Goal: Find specific page/section: Find specific page/section

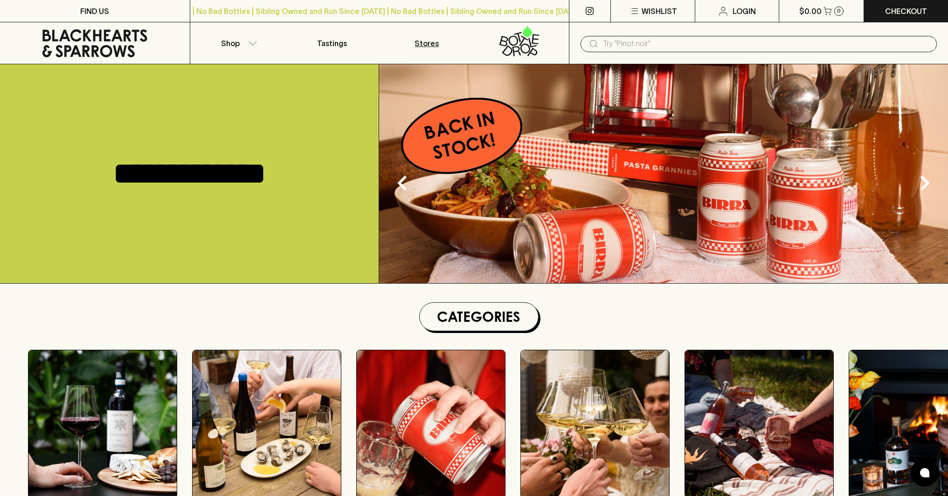
click at [425, 39] on p "Stores" at bounding box center [426, 43] width 24 height 11
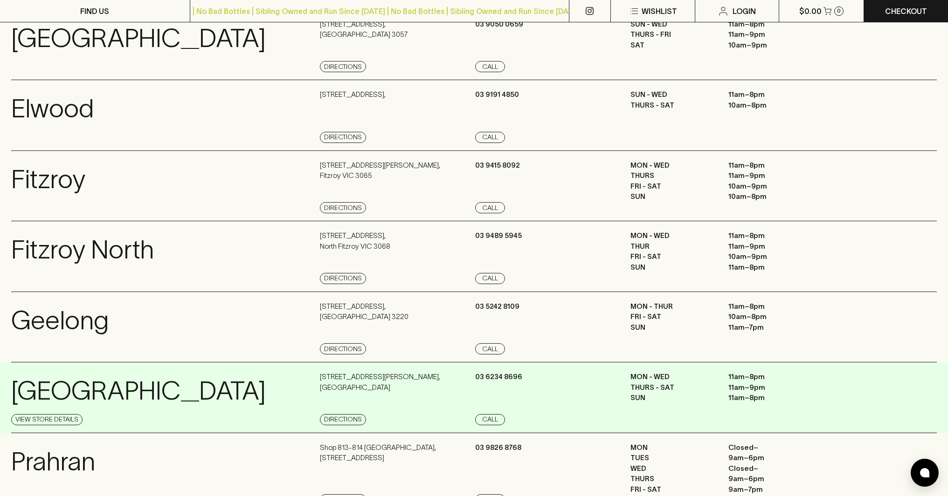
scroll to position [473, 0]
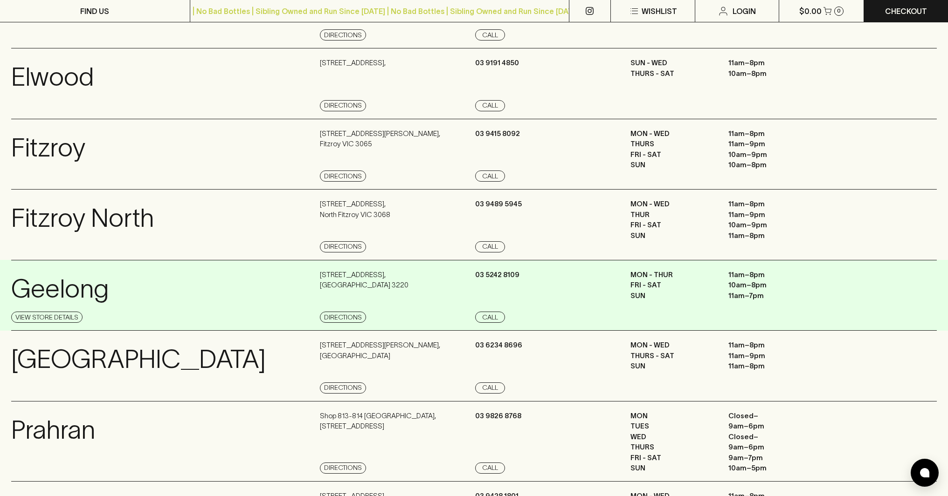
click at [58, 293] on p "Geelong" at bounding box center [59, 289] width 97 height 39
click at [54, 318] on link "View Store Details" at bounding box center [46, 317] width 71 height 11
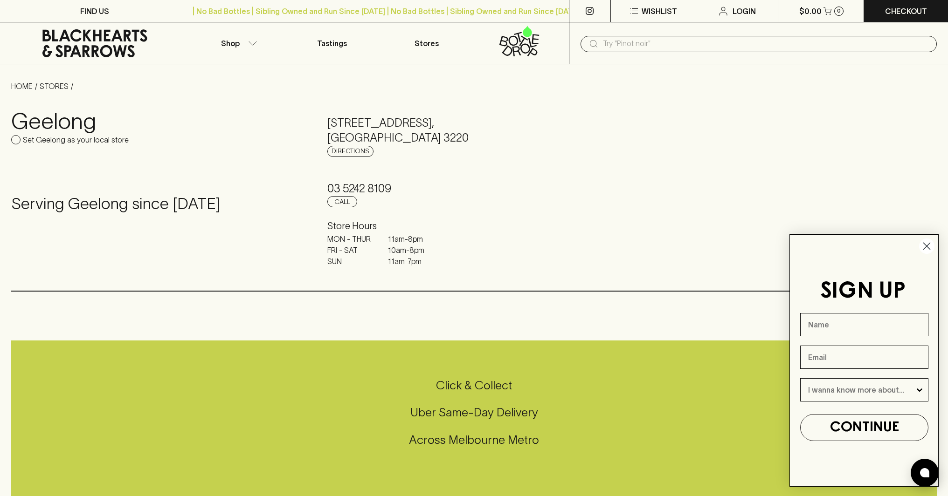
click at [920, 247] on circle "Close dialog" at bounding box center [926, 246] width 15 height 15
